Goal: Task Accomplishment & Management: Manage account settings

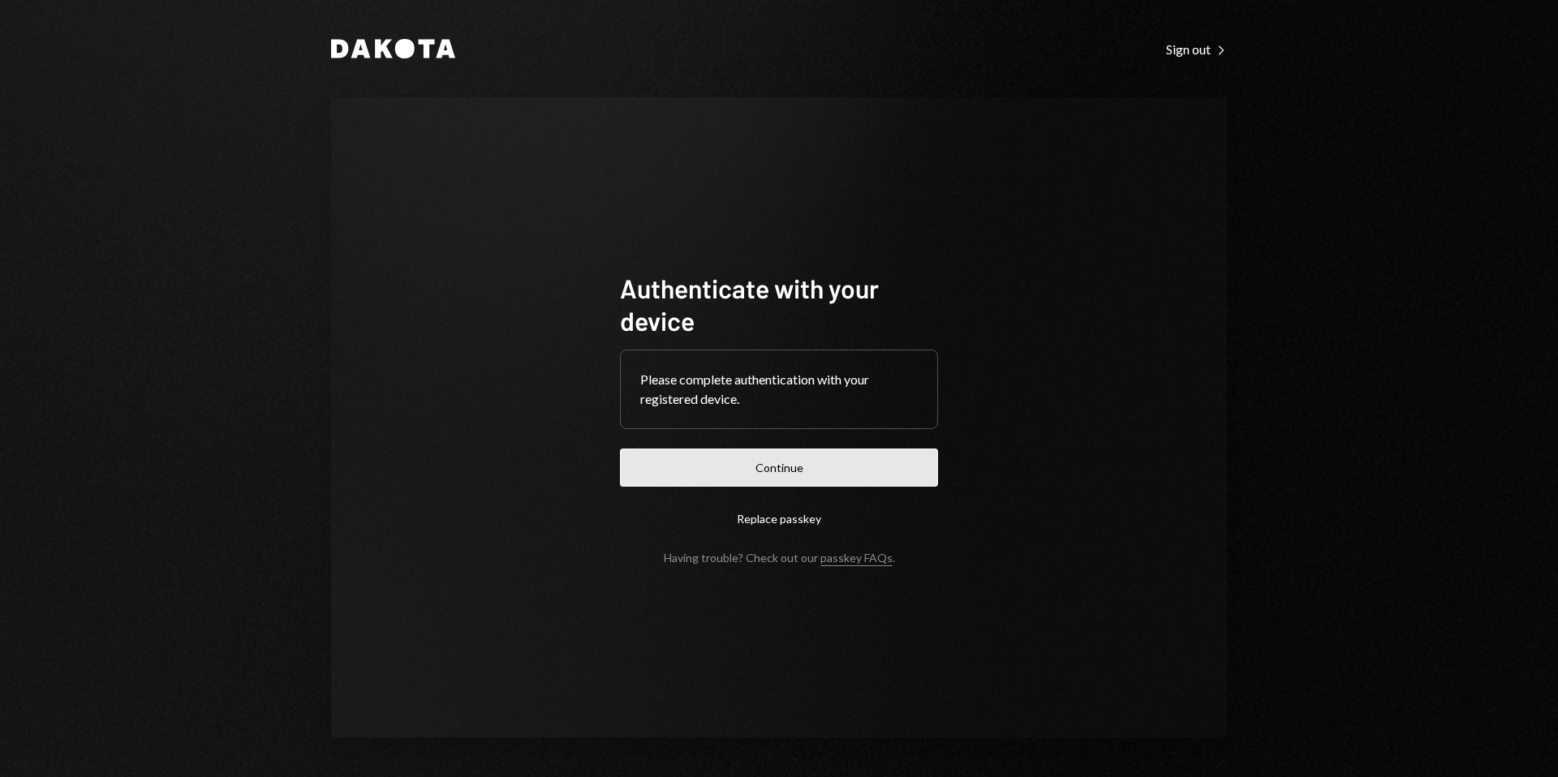
click at [829, 471] on button "Continue" at bounding box center [779, 468] width 318 height 38
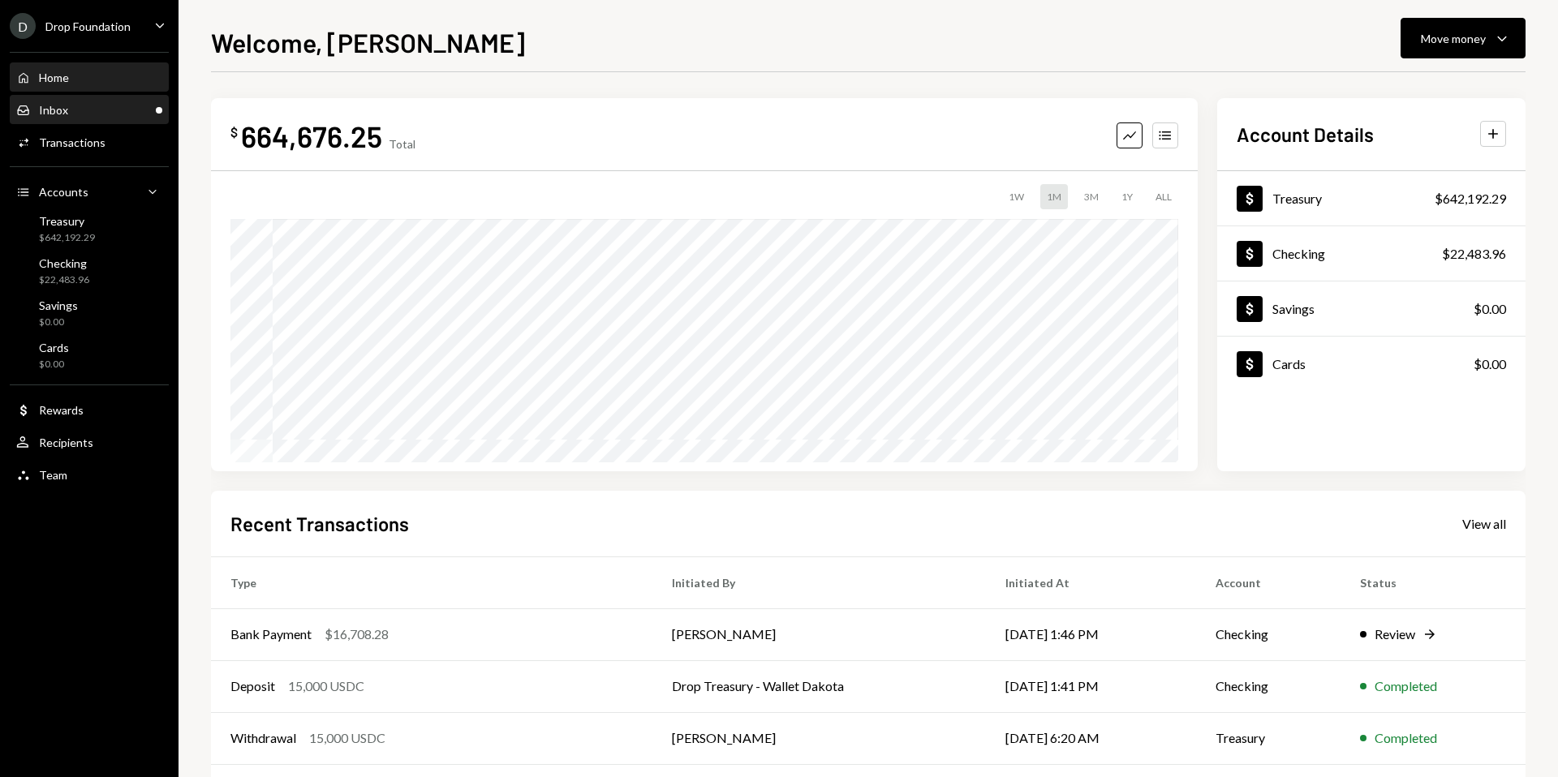
click at [127, 99] on div "Inbox Inbox" at bounding box center [89, 111] width 146 height 28
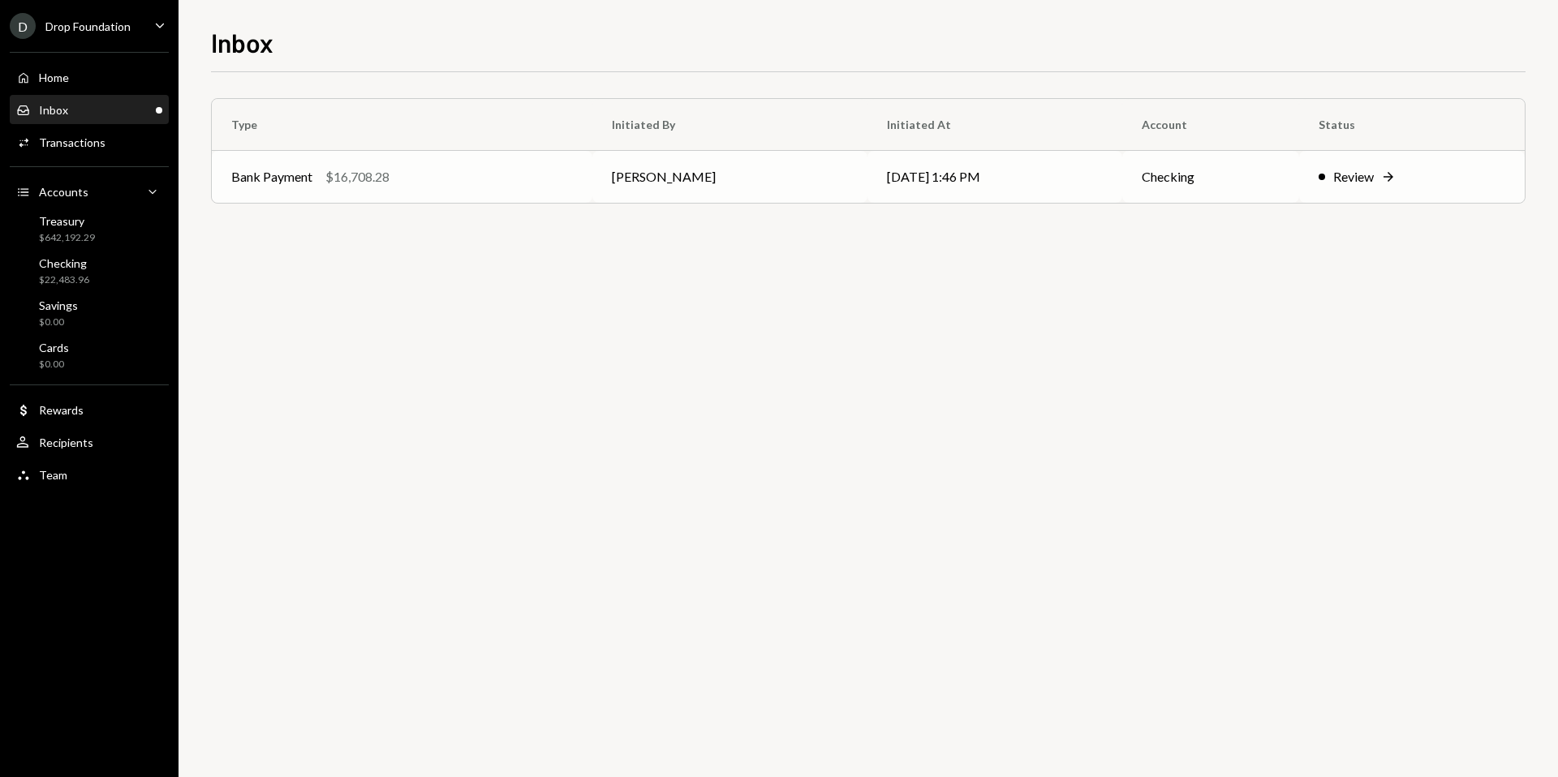
click at [1397, 183] on icon "Right Arrow" at bounding box center [1388, 177] width 16 height 16
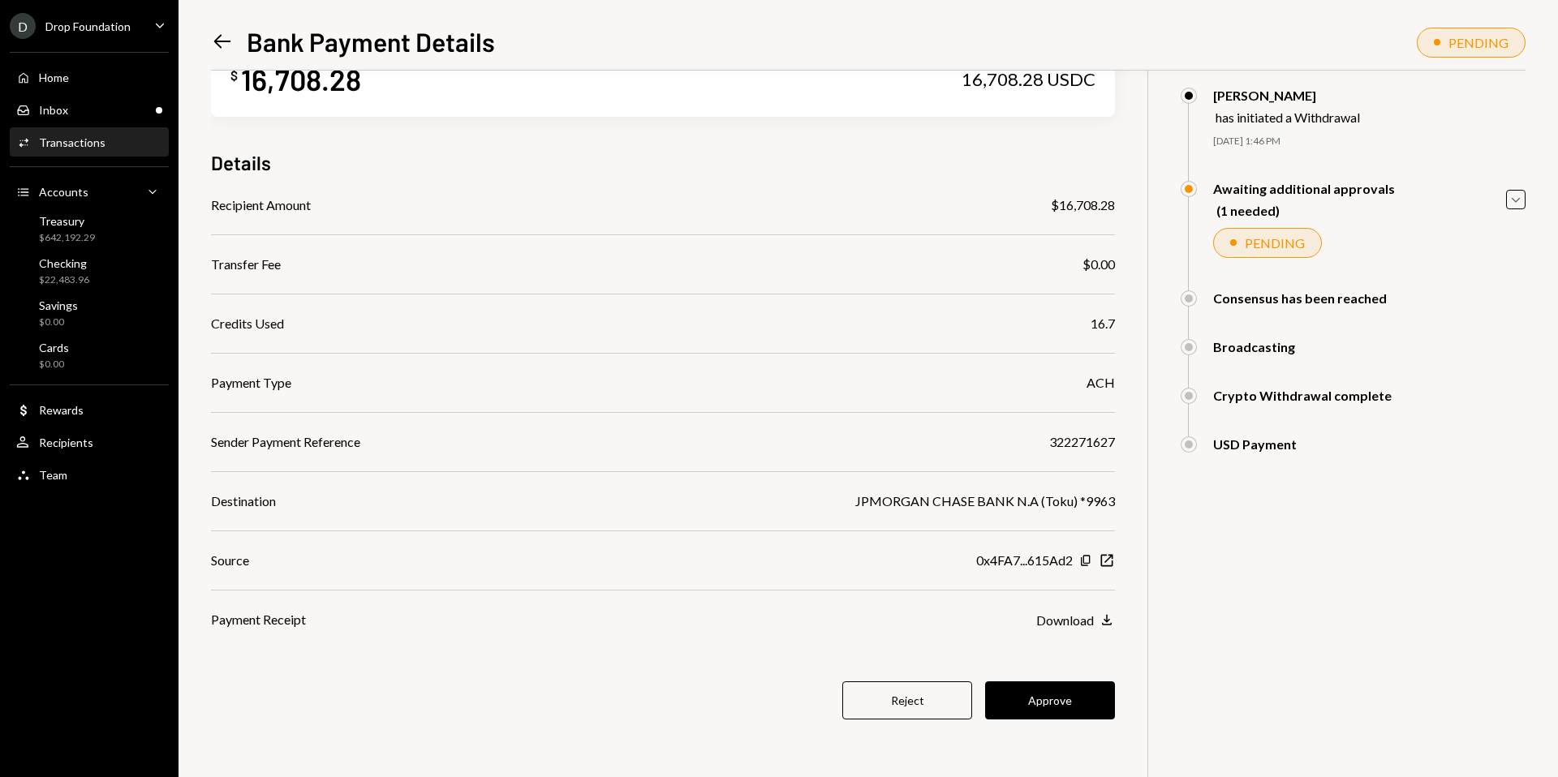
scroll to position [60, 0]
click at [1044, 695] on button "Approve" at bounding box center [1050, 702] width 130 height 38
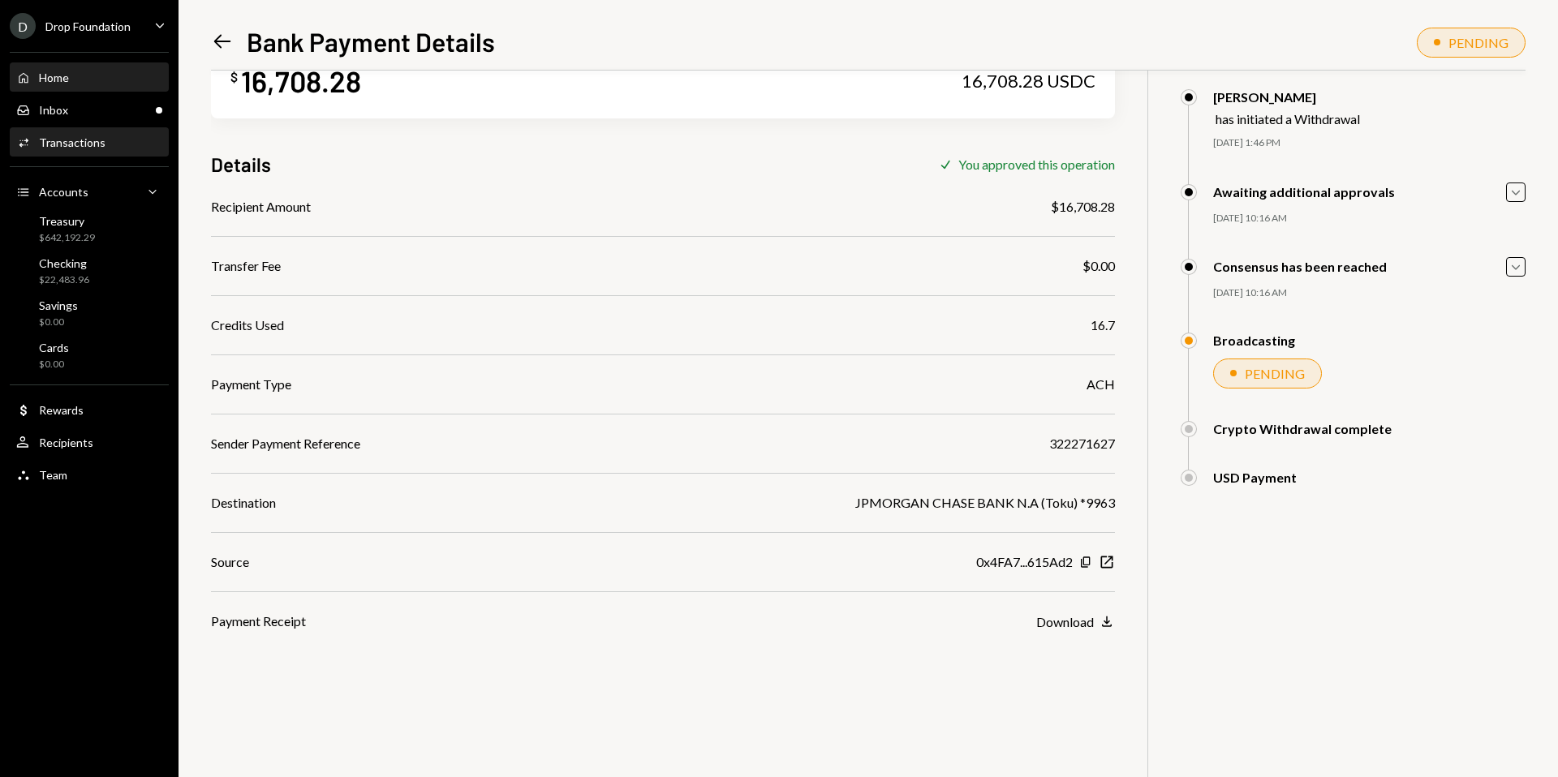
click at [89, 71] on div "Home Home" at bounding box center [89, 78] width 146 height 15
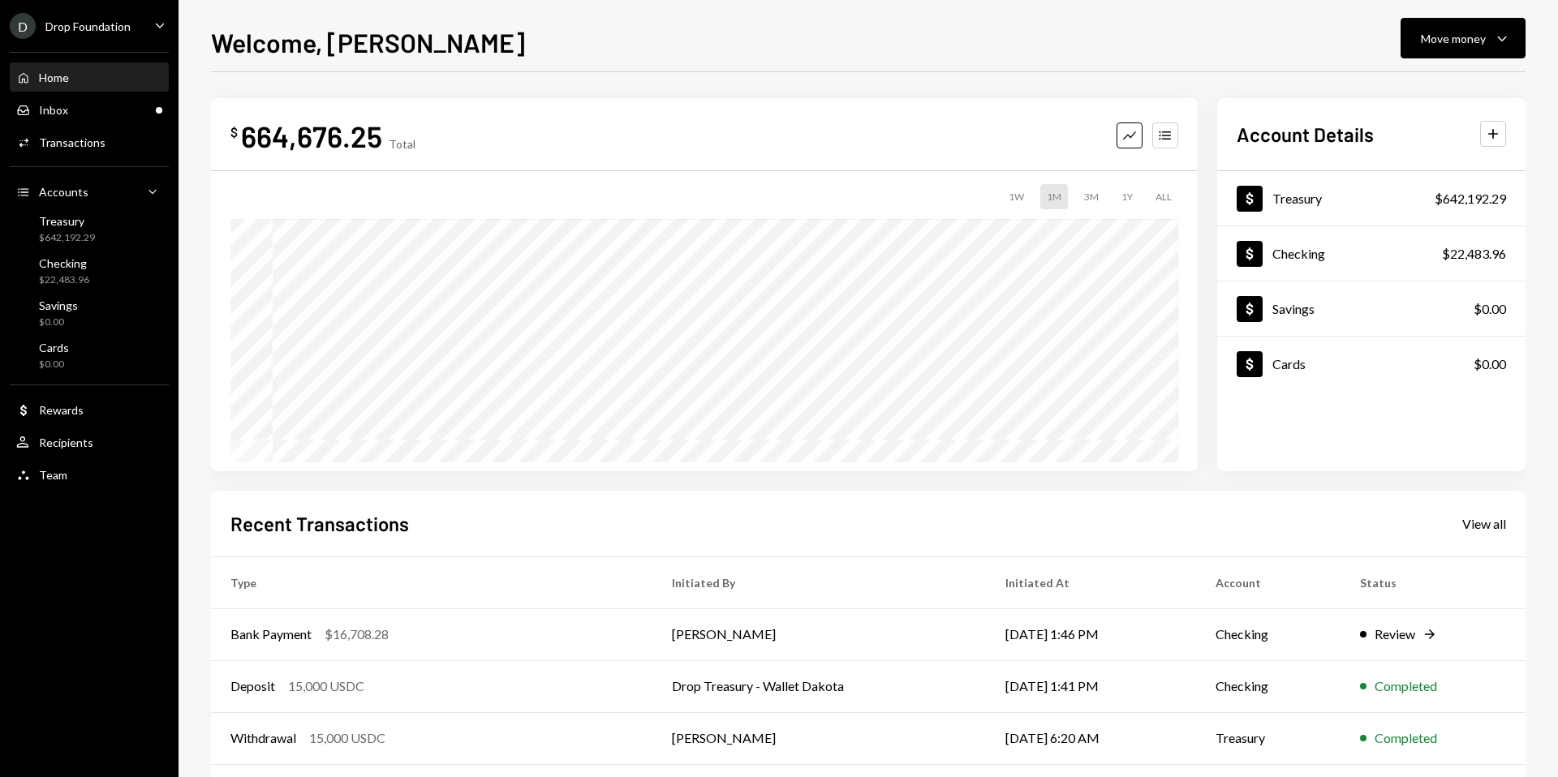
click at [136, 24] on div "D Drop Foundation Caret Down" at bounding box center [89, 26] width 179 height 26
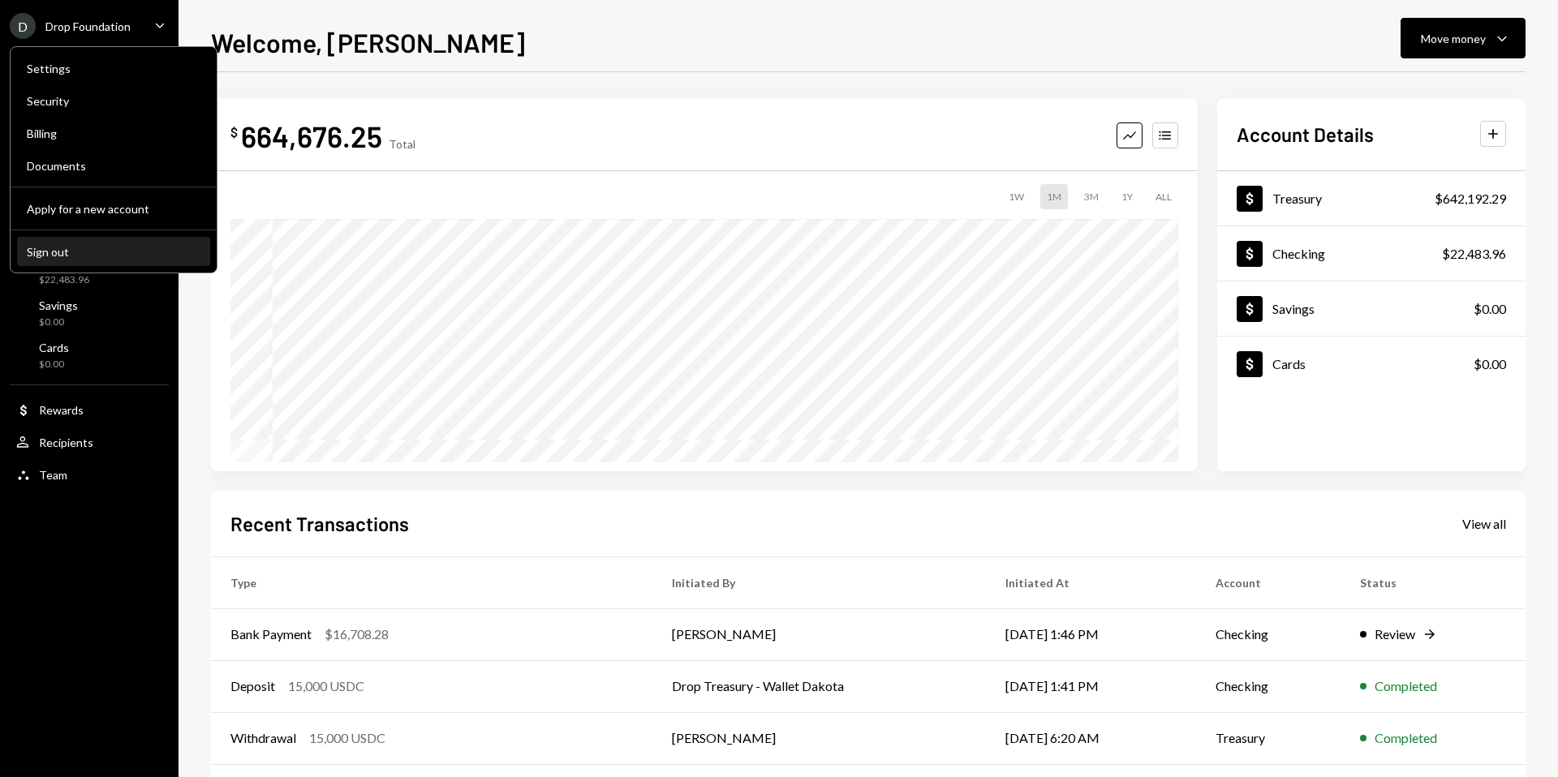
click at [87, 254] on div "Sign out" at bounding box center [114, 252] width 174 height 14
